Goal: Task Accomplishment & Management: Use online tool/utility

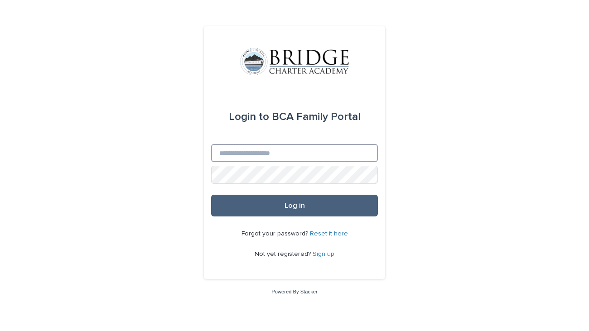
type input "**********"
click at [257, 200] on button "Log in" at bounding box center [294, 206] width 167 height 22
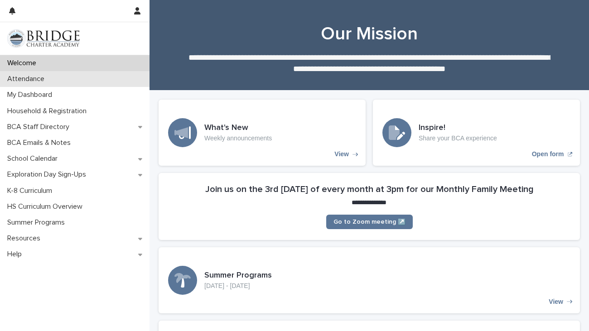
click at [29, 81] on p "Attendance" at bounding box center [28, 79] width 48 height 9
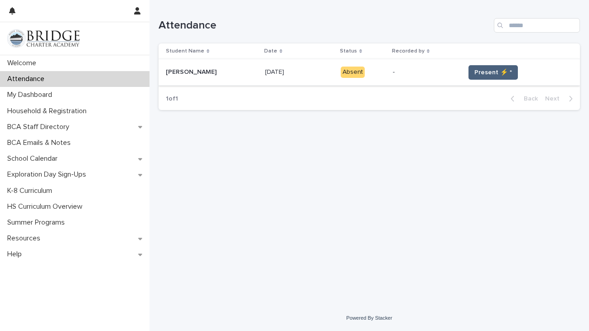
click at [504, 72] on span "Present ⚡ *" at bounding box center [493, 72] width 38 height 9
click at [485, 71] on span "Present ⚡ *" at bounding box center [493, 72] width 38 height 9
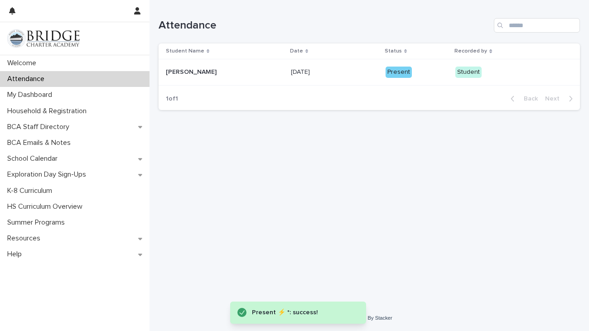
click at [460, 72] on div "Student" at bounding box center [468, 72] width 26 height 11
